Goal: Information Seeking & Learning: Find specific fact

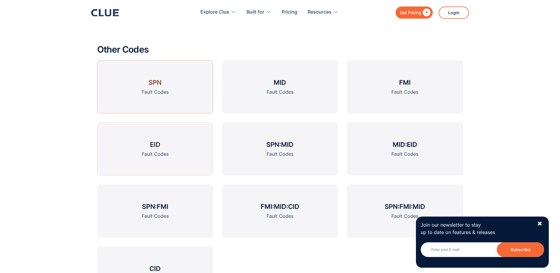
scroll to position [915, 0]
click at [159, 84] on h3 "SPN" at bounding box center [154, 83] width 13 height 9
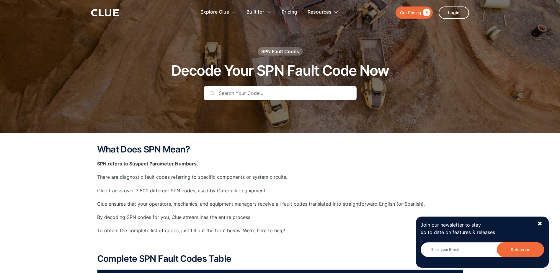
click at [248, 94] on input "text" at bounding box center [280, 93] width 153 height 14
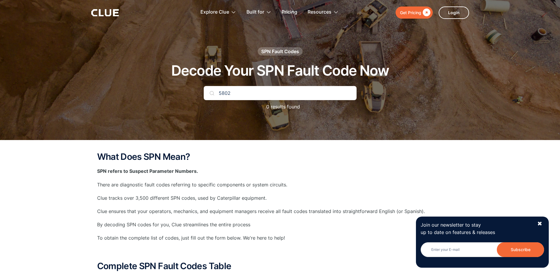
type input "5802"
